Goal: Obtain resource: Download file/media

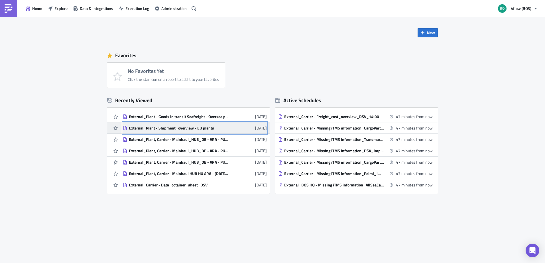
click at [201, 129] on div "External_Plant - Shipment_overview - EU plants" at bounding box center [179, 128] width 100 height 5
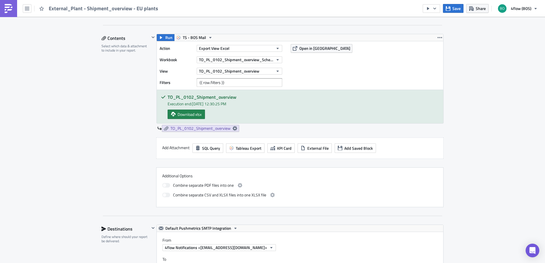
scroll to position [314, 0]
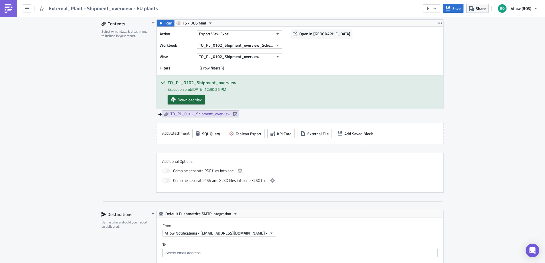
click at [194, 100] on span "Download xlsx" at bounding box center [190, 100] width 24 height 6
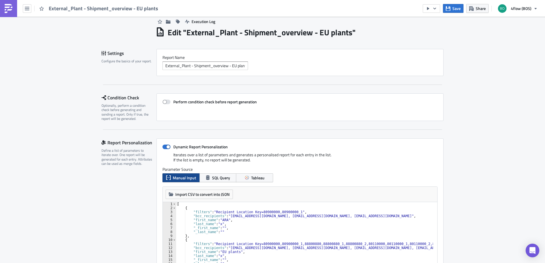
scroll to position [0, 0]
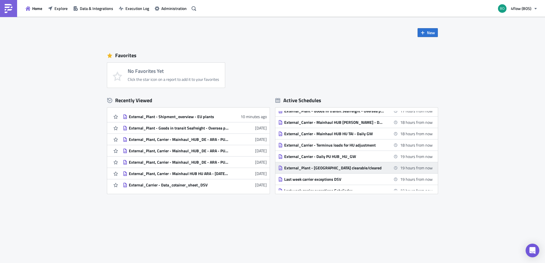
scroll to position [200, 0]
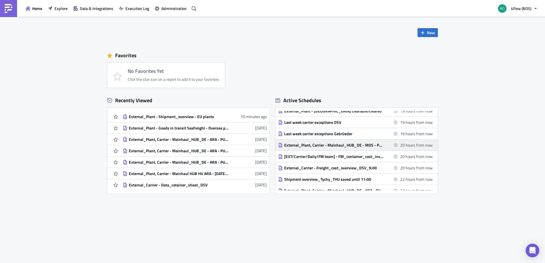
click at [332, 146] on div "External_Plant, Carrier - Mainhaul_HUB_DE - MOS - PU [DATE] - DEL [DATE]" at bounding box center [334, 145] width 100 height 5
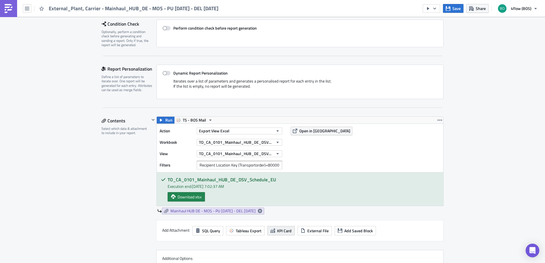
scroll to position [171, 0]
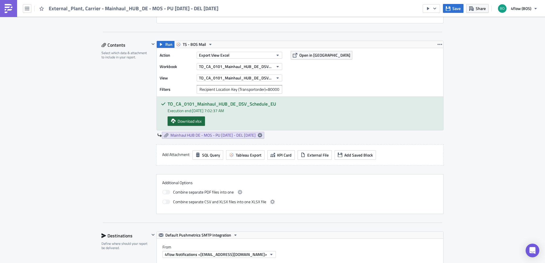
click at [186, 121] on span "Download xlsx" at bounding box center [190, 121] width 24 height 6
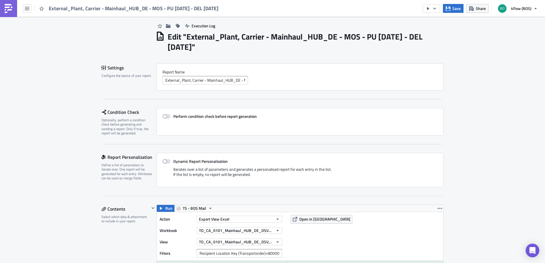
scroll to position [0, 0]
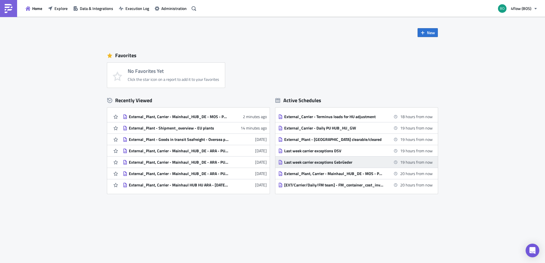
scroll to position [200, 0]
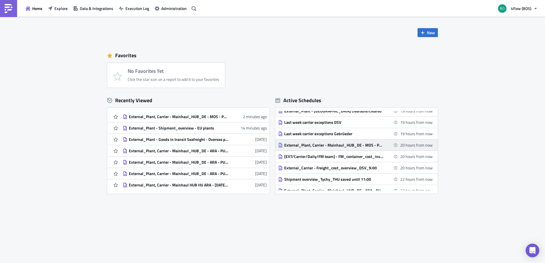
click at [362, 144] on div "External_Plant, Carrier - Mainhaul_HUB_DE - MOS - PU [DATE] - DEL [DATE]" at bounding box center [334, 145] width 100 height 5
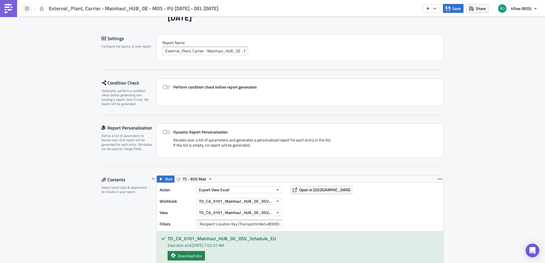
scroll to position [86, 0]
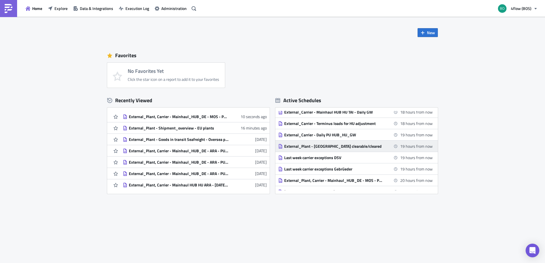
scroll to position [171, 0]
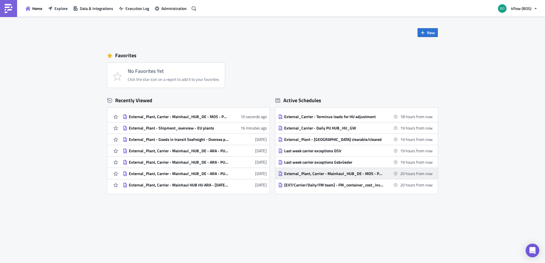
click at [339, 174] on div "External_Plant, Carrier - Mainhaul_HUB_DE - MOS - PU [DATE] - DEL [DATE]" at bounding box center [334, 173] width 100 height 5
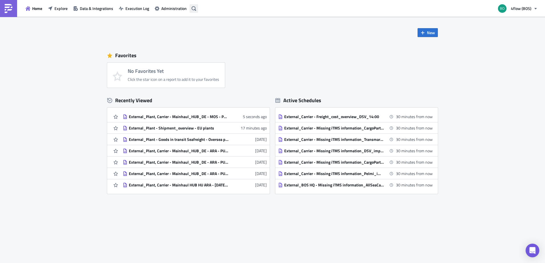
click at [193, 9] on icon "button" at bounding box center [194, 8] width 5 height 5
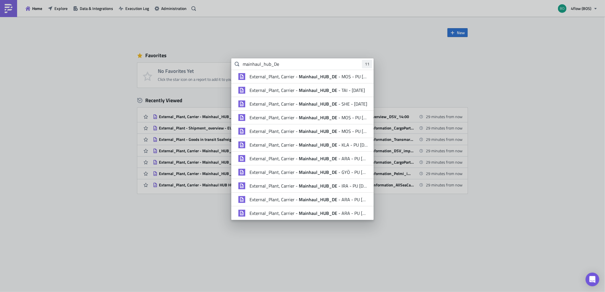
type input "mainhaul_hub_De"
click at [333, 117] on strong "Mainhaul_HUB_DE" at bounding box center [318, 117] width 41 height 7
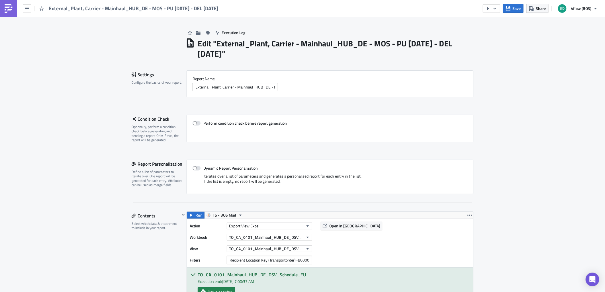
copy h1 "Mainhaul_HUB_DE - MOS - PU [DATE] - DEL [DATE]"
drag, startPoint x: 236, startPoint y: 54, endPoint x: 302, endPoint y: 44, distance: 67.2
click at [302, 44] on h1 "Edit " External_Plant, Carrier - Mainhaul_HUB_DE - MOS - PU [DATE] - DEL [DATE]…" at bounding box center [336, 48] width 276 height 21
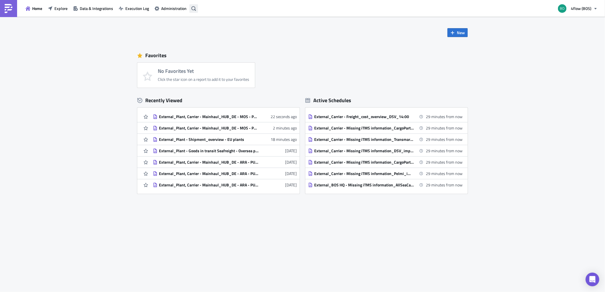
click at [196, 9] on icon "button" at bounding box center [194, 8] width 5 height 5
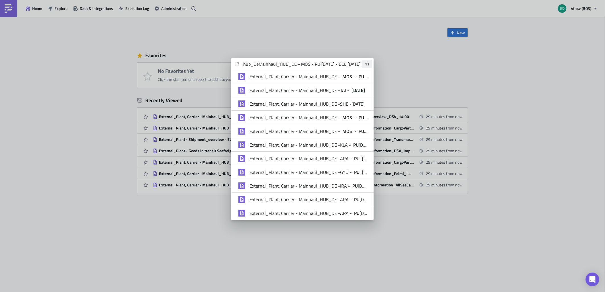
scroll to position [0, 29]
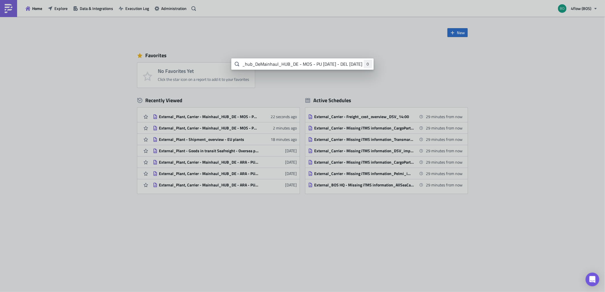
click at [322, 66] on input "mainhaul_hub_DeMainhaul_HUB_DE - MOS - PU [DATE] - DEL [DATE]" at bounding box center [302, 63] width 143 height 11
drag, startPoint x: 331, startPoint y: 66, endPoint x: 381, endPoint y: 72, distance: 49.9
click at [381, 0] on div "mainhaul_hub_DeMainhaul_HUB_DE - MOS - PU [DATE] - DEL [DATE] 0" at bounding box center [302, 0] width 605 height 0
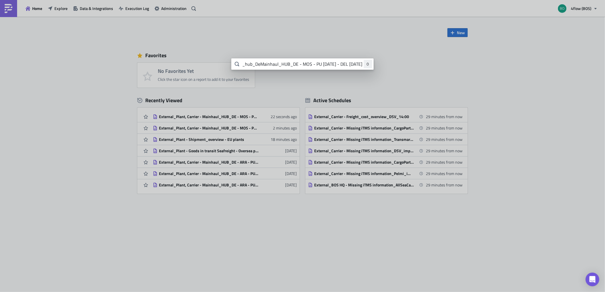
click at [351, 62] on input "mainhaul_hub_DeMainhaul_HUB_DE - MOS - PU [DATE] - DEL [DATE]" at bounding box center [302, 63] width 143 height 11
click at [332, 62] on input "mainhaul_hub_DeMainhaul_HUB_DE - MOS - PU [DATE] - DEL [DATE]" at bounding box center [302, 63] width 143 height 11
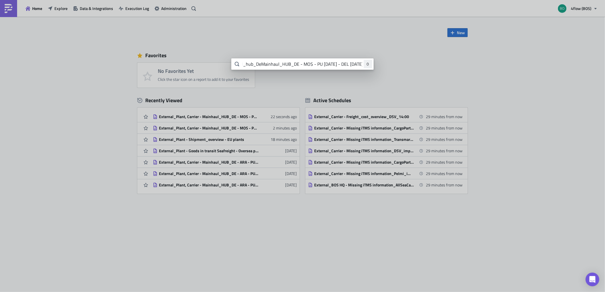
scroll to position [0, 0]
drag, startPoint x: 262, startPoint y: 64, endPoint x: 218, endPoint y: 65, distance: 43.6
click at [218, 0] on div "mainhaul_hub_DeMainhaul_HUB_DE - MOS - PU [DATE] - DEL [DATE] 0" at bounding box center [302, 0] width 605 height 0
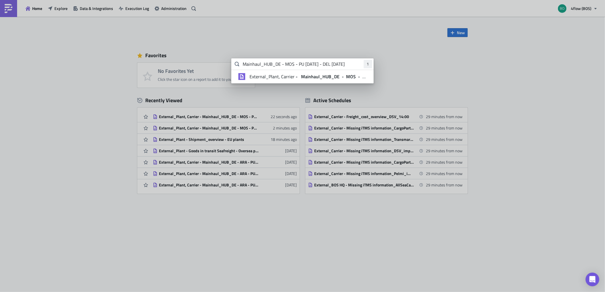
click at [312, 63] on input "Mainhaul_HUB_DE - MOS - PU [DATE] - DEL [DATE]" at bounding box center [302, 63] width 143 height 11
click at [342, 60] on input "Mainhaul_HUB_DE - MOS - PU [DATE] - DEL [DATE]" at bounding box center [302, 63] width 143 height 11
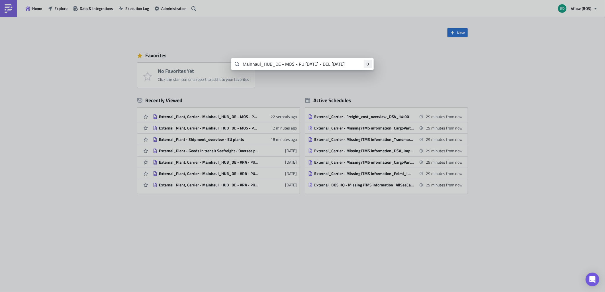
click at [342, 60] on input "Mainhaul_HUB_DE - MOS - PU [DATE] - DEL [DATE]" at bounding box center [302, 63] width 143 height 11
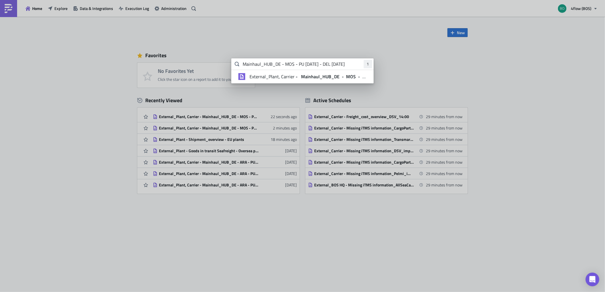
type input "Mainhaul_HUB_DE - MOS - PU [DATE] - DEL [DATE]"
click at [334, 76] on strong "Mainhaul_HUB_DE" at bounding box center [320, 76] width 40 height 7
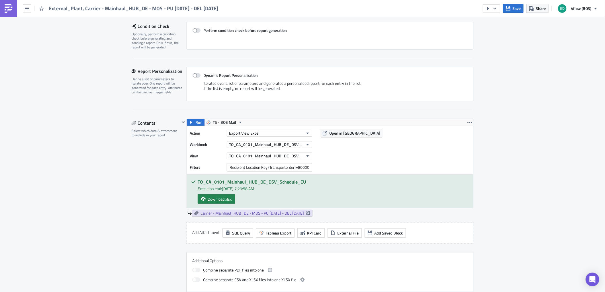
scroll to position [95, 0]
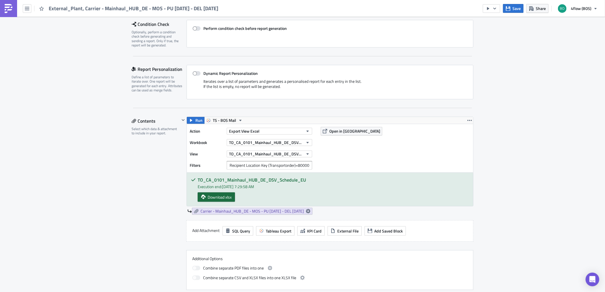
click at [220, 197] on span "Download xlsx" at bounding box center [220, 197] width 24 height 6
click at [208, 197] on span "Download xlsx" at bounding box center [220, 197] width 24 height 6
